Goal: Transaction & Acquisition: Purchase product/service

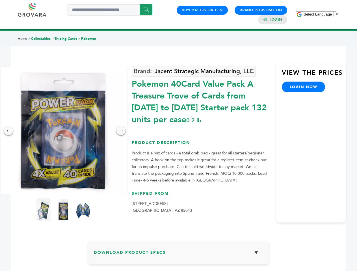
click at [321, 14] on span "Select Language" at bounding box center [318, 14] width 28 height 4
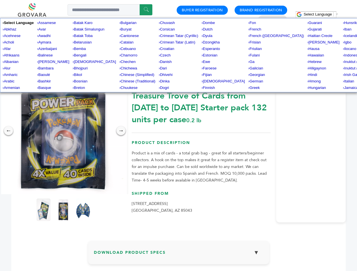
click at [63, 131] on img at bounding box center [63, 130] width 127 height 127
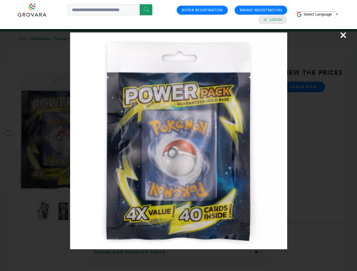
click at [8, 131] on div "×" at bounding box center [178, 135] width 357 height 271
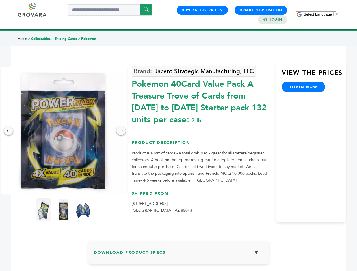
click at [121, 131] on div "→" at bounding box center [120, 130] width 9 height 9
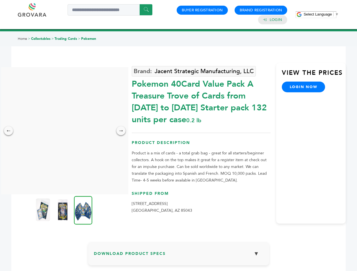
click at [44, 210] on img at bounding box center [43, 210] width 14 height 23
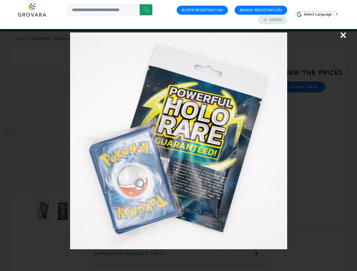
click at [63, 210] on div "×" at bounding box center [178, 135] width 357 height 271
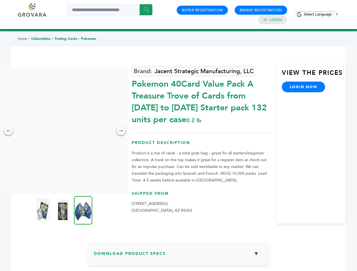
click at [83, 210] on img at bounding box center [83, 210] width 18 height 29
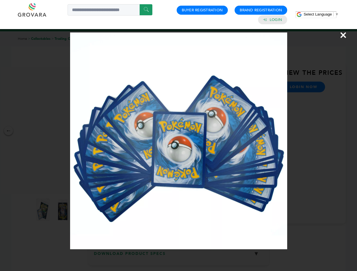
click at [179, 255] on div "×" at bounding box center [178, 135] width 357 height 271
